Goal: Transaction & Acquisition: Purchase product/service

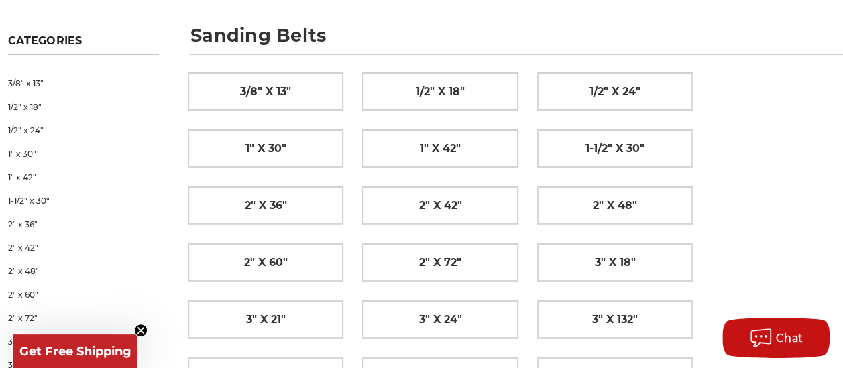
scroll to position [184, 8]
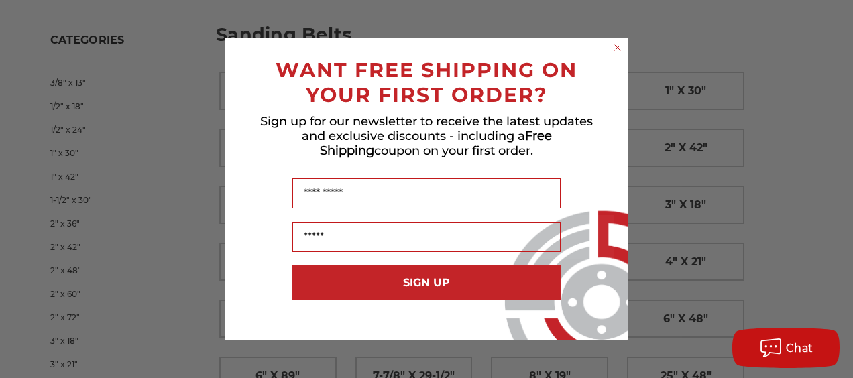
click at [614, 47] on circle "Close dialog" at bounding box center [618, 48] width 13 height 13
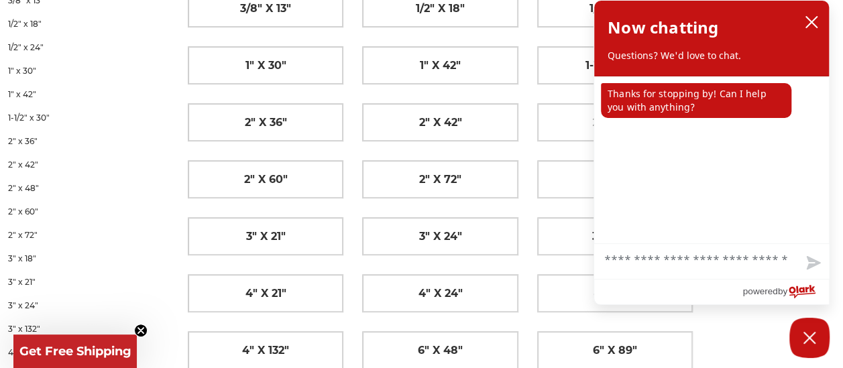
scroll to position [270, 8]
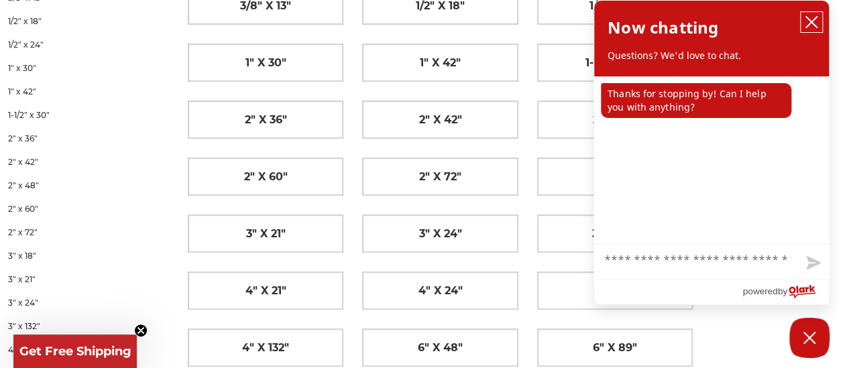
click at [816, 21] on icon "close chatbox" at bounding box center [811, 21] width 13 height 13
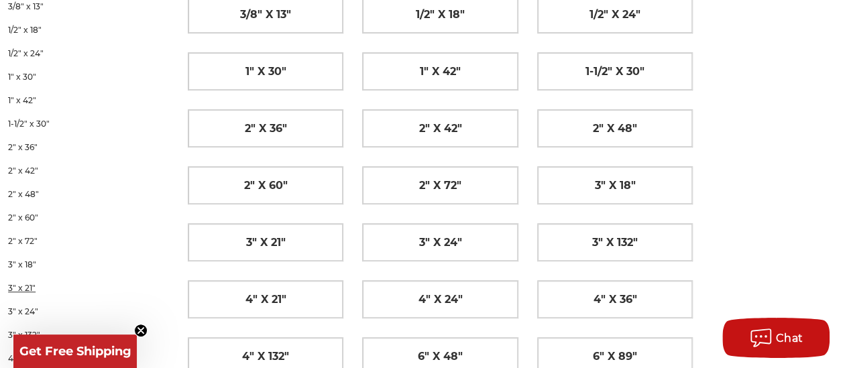
scroll to position [260, 8]
click at [72, 232] on link "2" x 72"" at bounding box center [83, 241] width 151 height 23
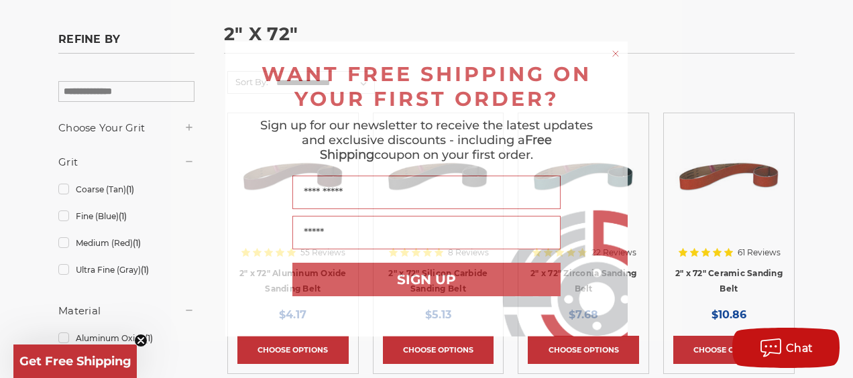
click at [609, 51] on icon "Close dialog" at bounding box center [615, 53] width 13 height 13
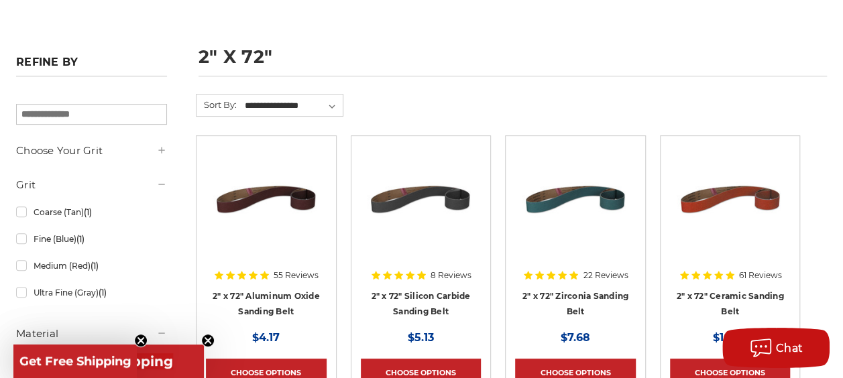
scroll to position [134, 0]
